Goal: Go to known website: Access a specific website the user already knows

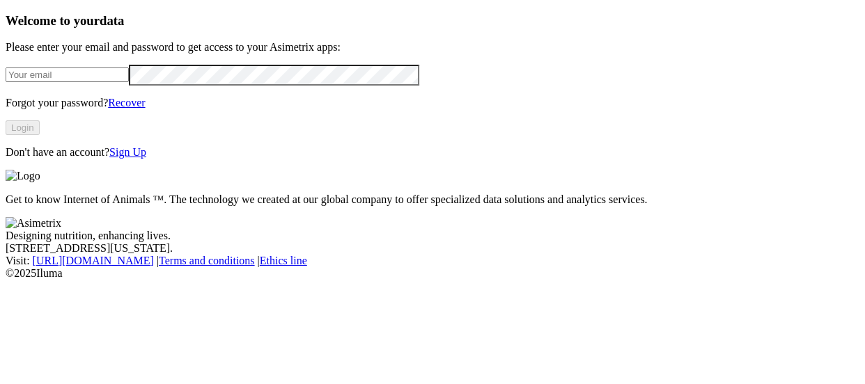
click at [129, 82] on input "email" at bounding box center [67, 75] width 123 height 15
type input "luisa.franco@finca.co"
click at [40, 135] on button "Login" at bounding box center [23, 127] width 34 height 15
